Goal: Check status: Check status

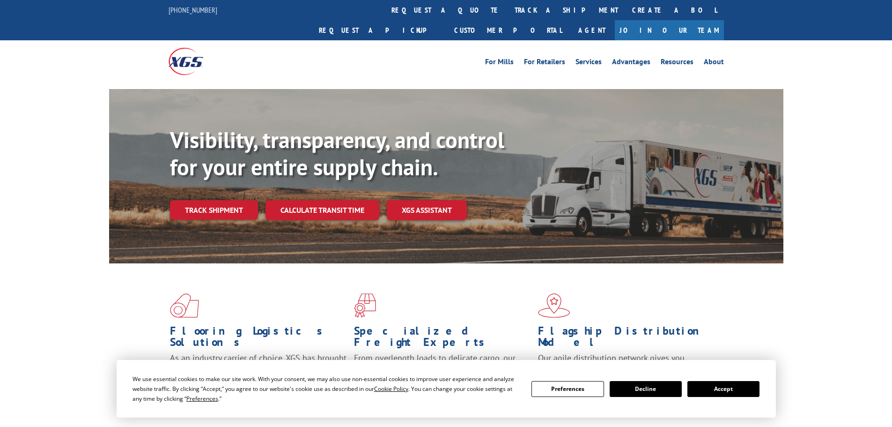
click at [197, 204] on div "Visibility, transparency, and control for your entire supply chain. Track shipm…" at bounding box center [476, 191] width 613 height 131
click at [207, 200] on link "Track shipment" at bounding box center [214, 210] width 88 height 20
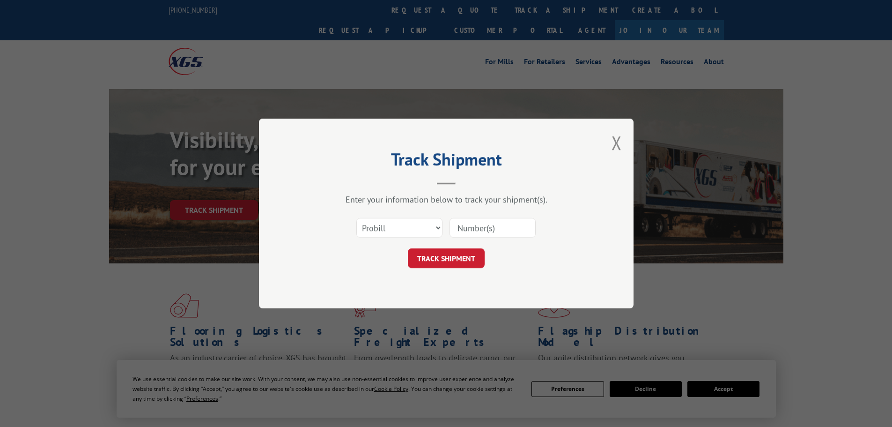
paste input "16137171"
type input "16137171"
click at [434, 267] on button "TRACK SHIPMENT" at bounding box center [446, 258] width 77 height 20
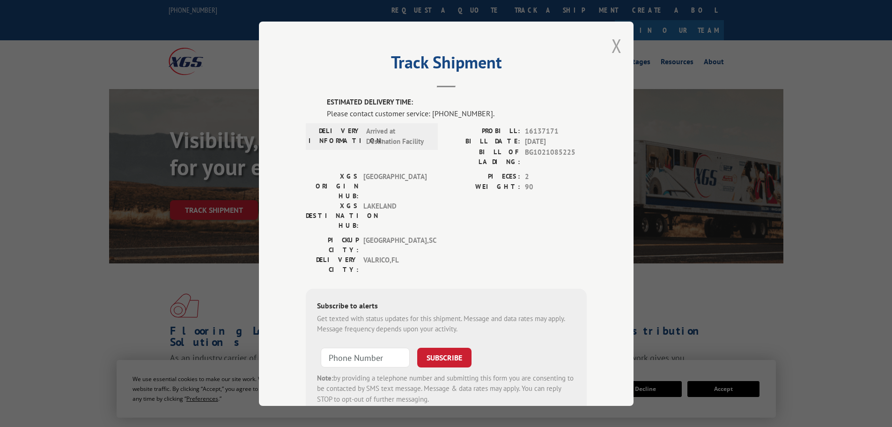
click at [612, 45] on button "Close modal" at bounding box center [616, 45] width 10 height 25
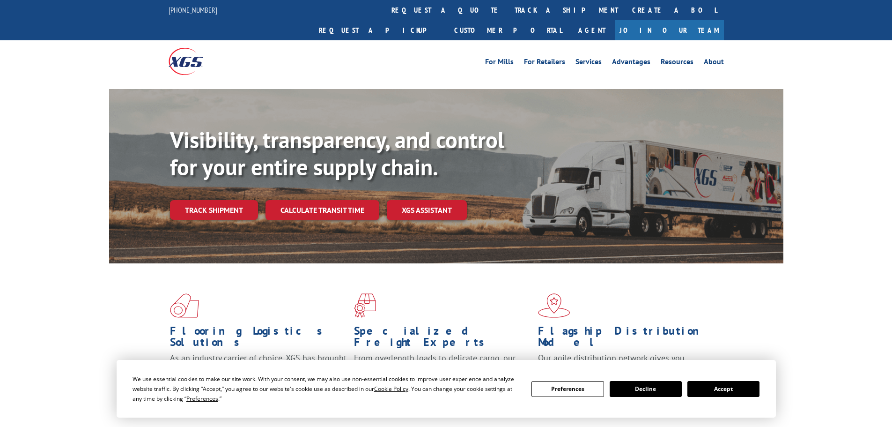
click at [713, 386] on button "Accept" at bounding box center [723, 389] width 72 height 16
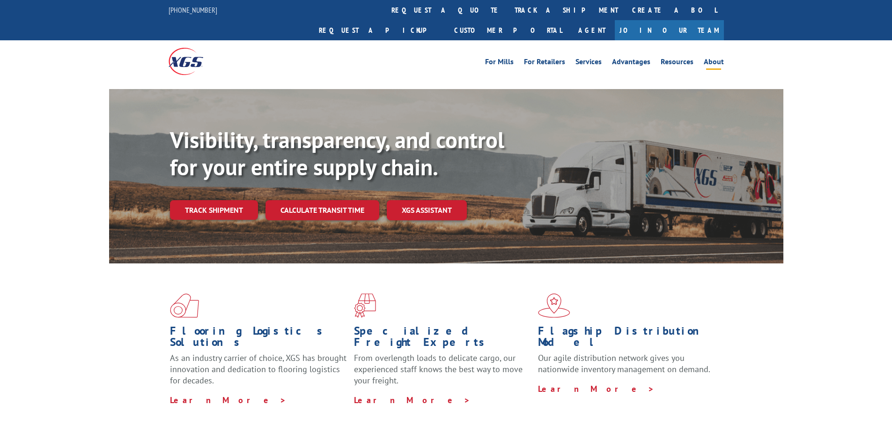
click at [721, 58] on link "About" at bounding box center [714, 63] width 20 height 10
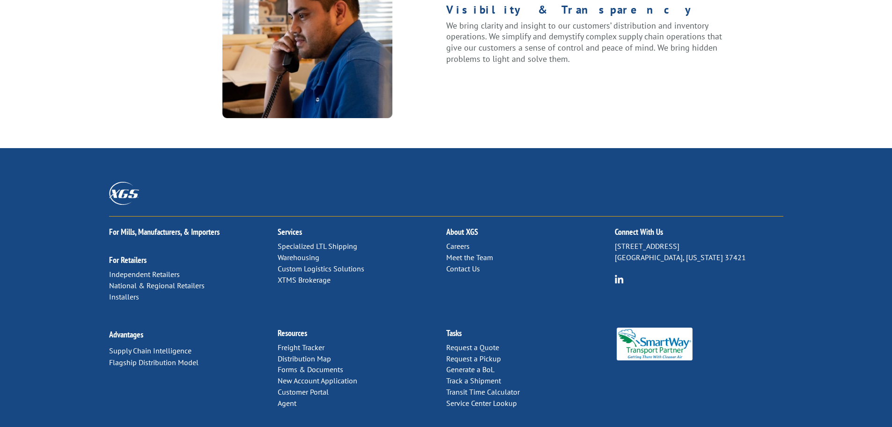
scroll to position [1206, 0]
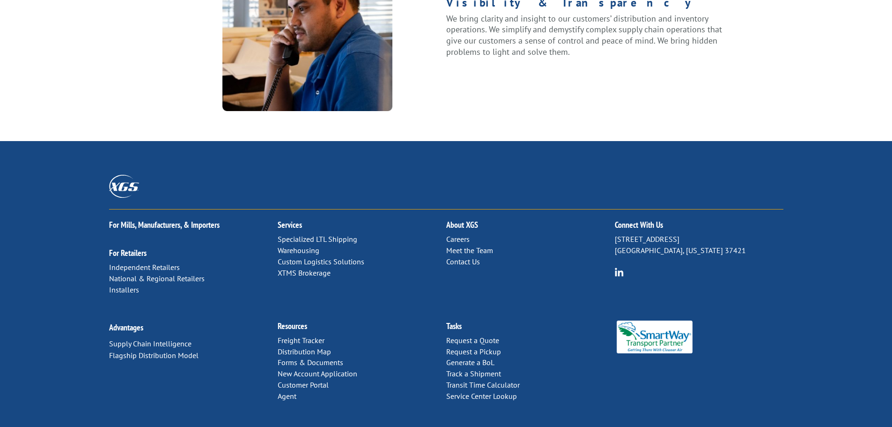
click at [459, 257] on link "Contact Us" at bounding box center [463, 261] width 34 height 9
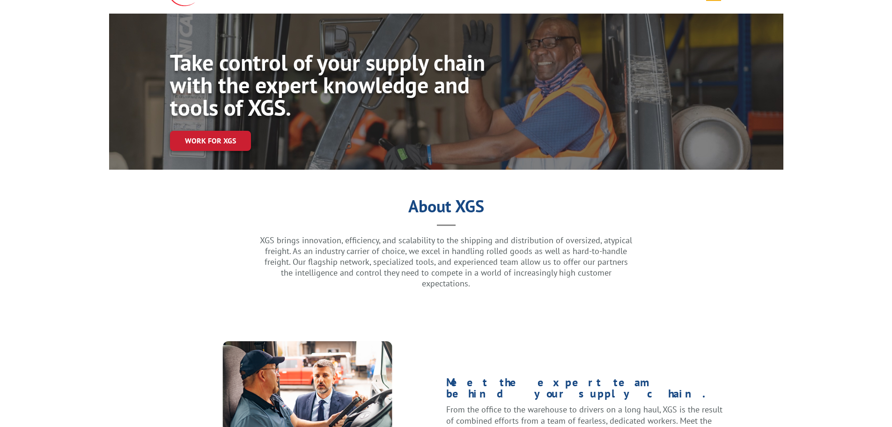
scroll to position [0, 0]
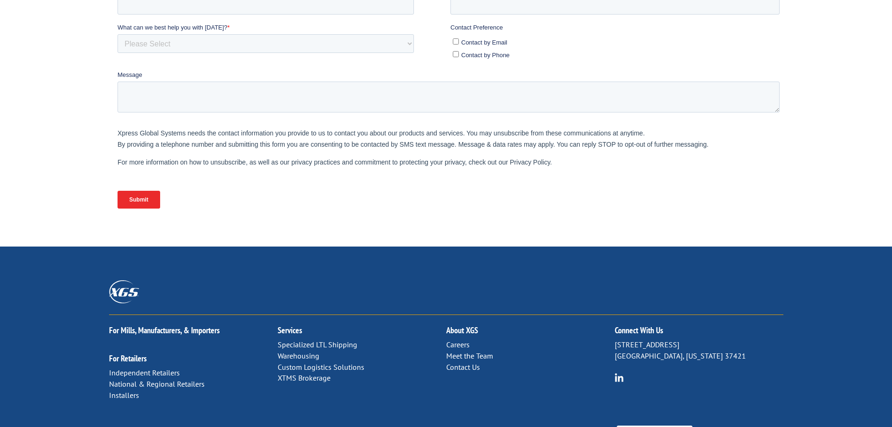
scroll to position [281, 0]
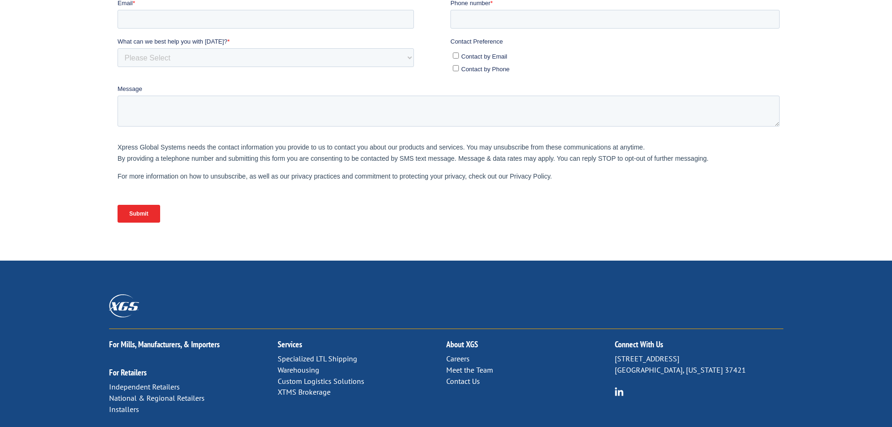
click at [453, 376] on link "Contact Us" at bounding box center [463, 380] width 34 height 9
